Goal: Task Accomplishment & Management: Complete application form

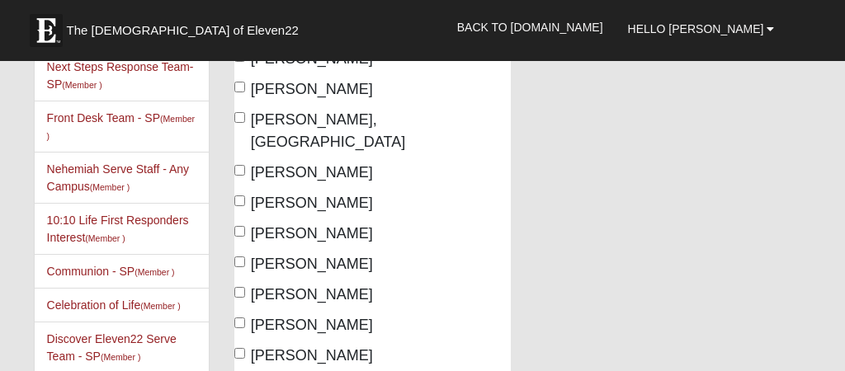
scroll to position [296, 0]
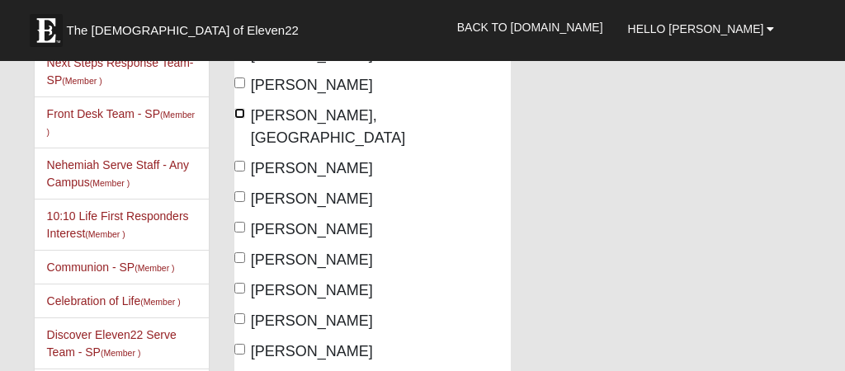
click at [240, 119] on input "[PERSON_NAME], [GEOGRAPHIC_DATA]" at bounding box center [239, 113] width 11 height 11
checkbox input "true"
click at [237, 172] on input "[PERSON_NAME]" at bounding box center [239, 166] width 11 height 11
checkbox input "true"
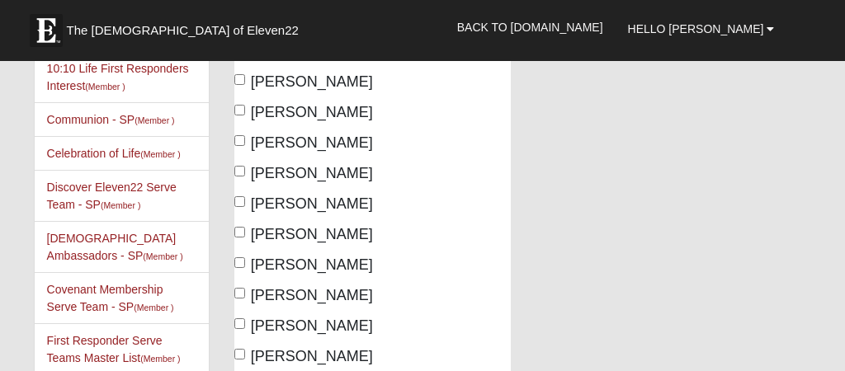
scroll to position [446, 0]
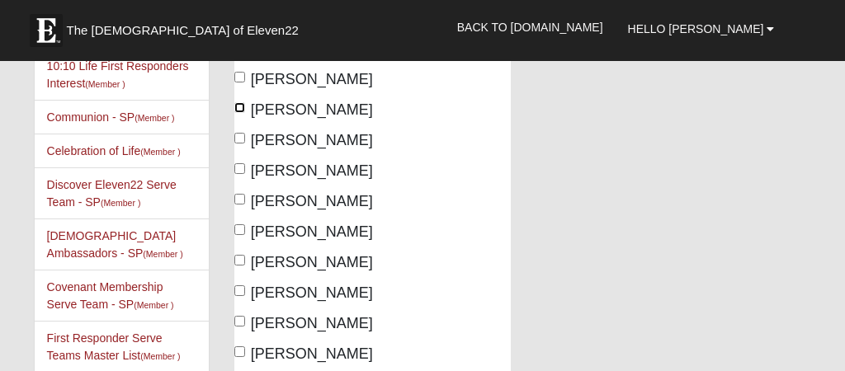
click at [238, 113] on input "[PERSON_NAME]" at bounding box center [239, 107] width 11 height 11
checkbox input "true"
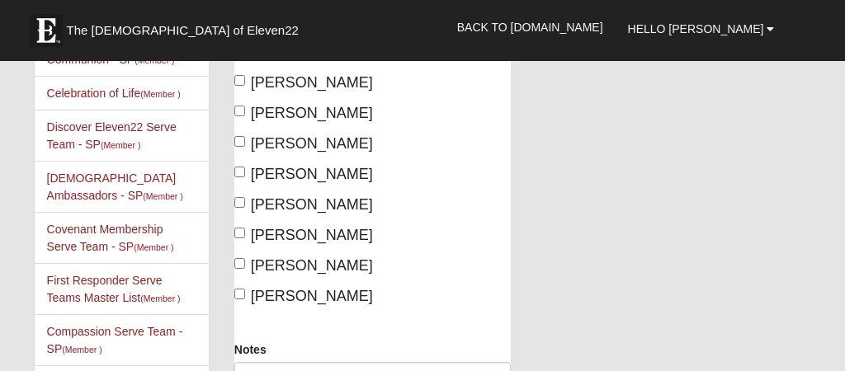
scroll to position [506, 0]
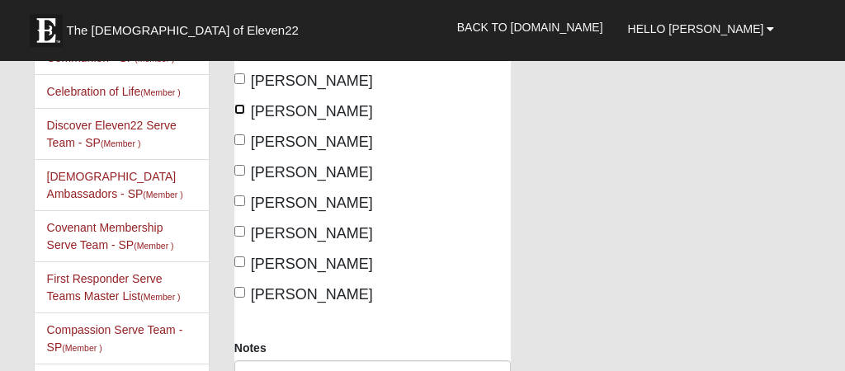
click at [241, 115] on input "[PERSON_NAME]" at bounding box center [239, 109] width 11 height 11
checkbox input "true"
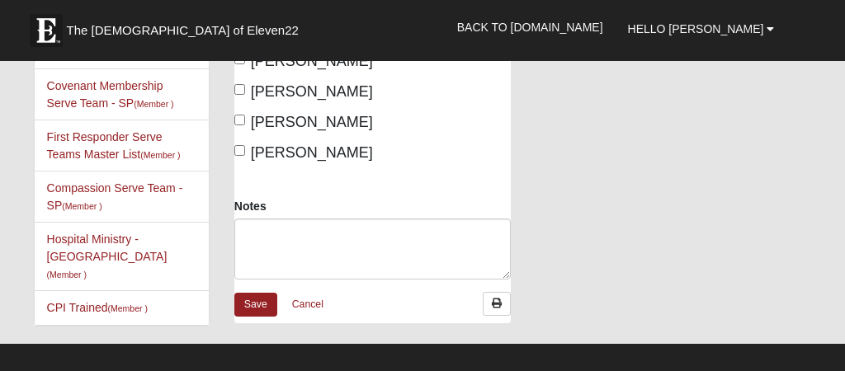
scroll to position [648, 0]
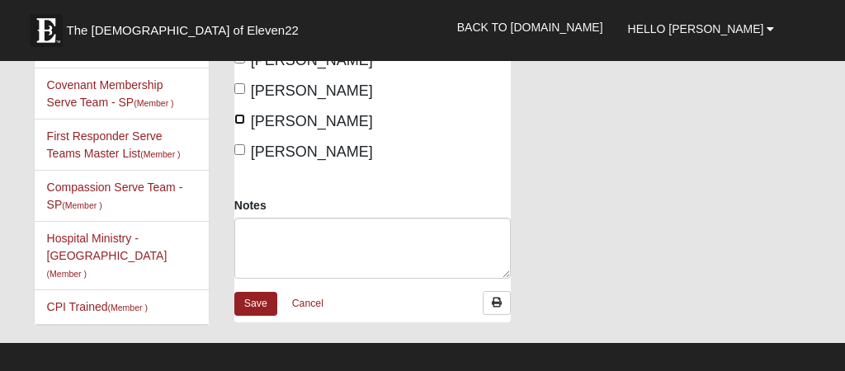
click at [238, 125] on input "[PERSON_NAME]" at bounding box center [239, 119] width 11 height 11
checkbox input "true"
click at [238, 155] on input "[PERSON_NAME]" at bounding box center [239, 149] width 11 height 11
checkbox input "true"
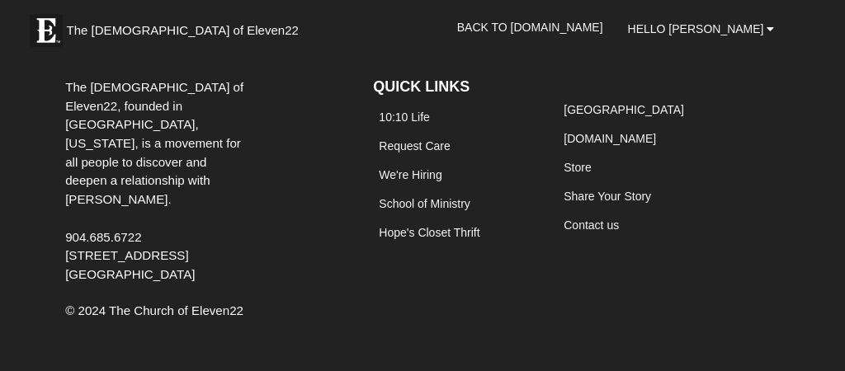
scroll to position [968, 0]
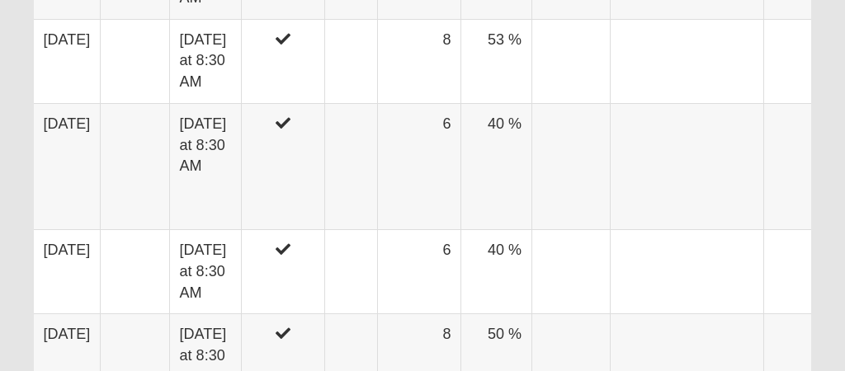
scroll to position [1402, 0]
